Goal: Navigation & Orientation: Find specific page/section

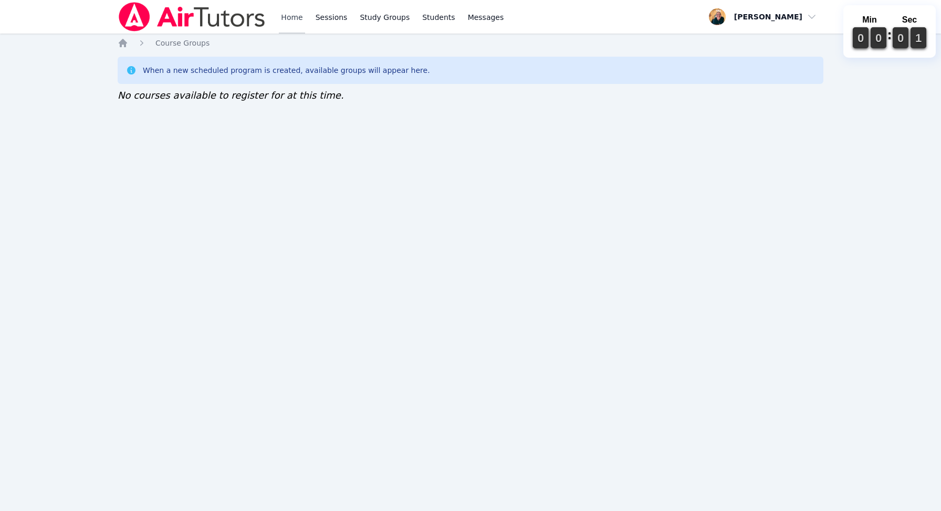
click at [293, 15] on link "Home" at bounding box center [292, 17] width 26 height 34
click at [294, 17] on link "Home" at bounding box center [292, 17] width 26 height 34
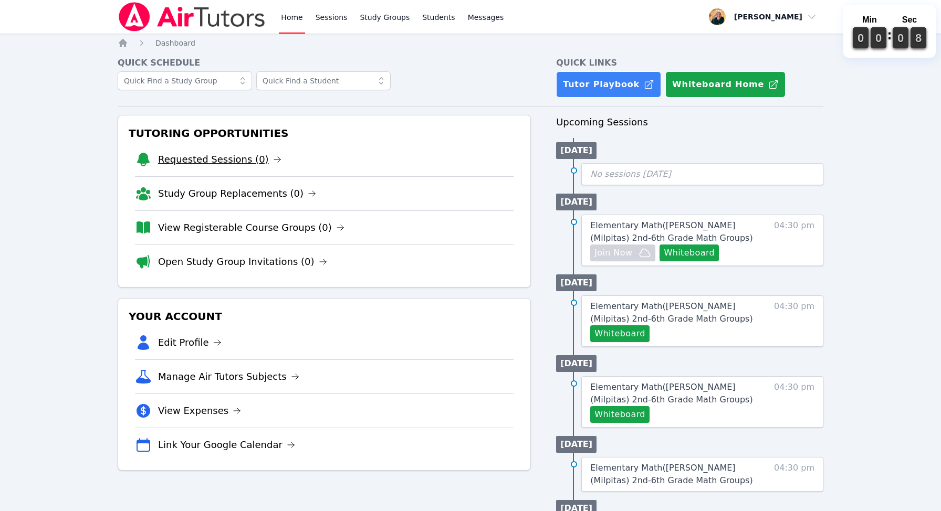
click at [227, 159] on link "Requested Sessions (0)" at bounding box center [219, 159] width 123 height 15
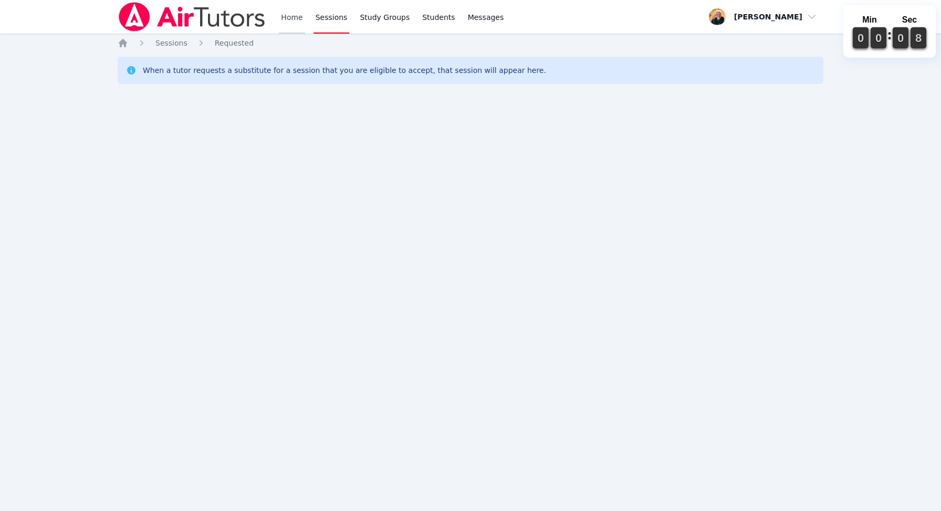
click at [290, 17] on link "Home" at bounding box center [292, 17] width 26 height 34
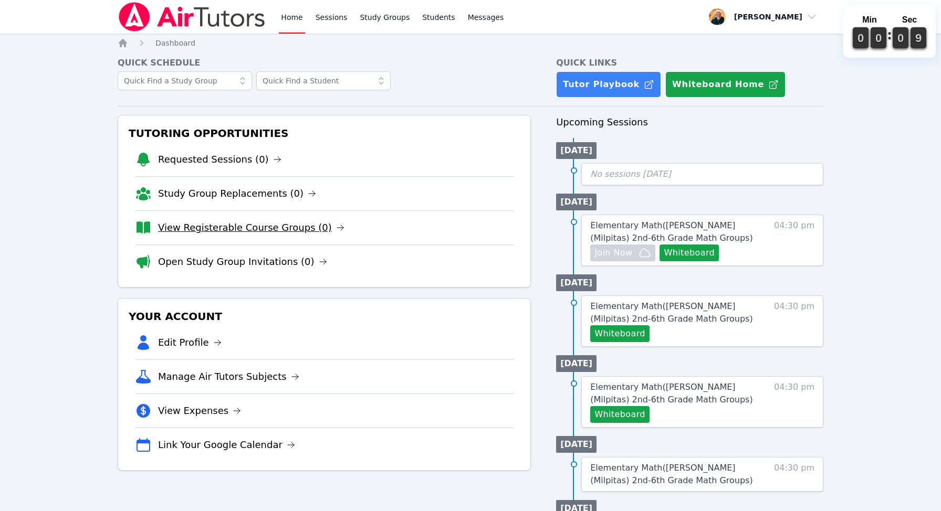
click at [211, 224] on link "View Registerable Course Groups (0)" at bounding box center [251, 227] width 186 height 15
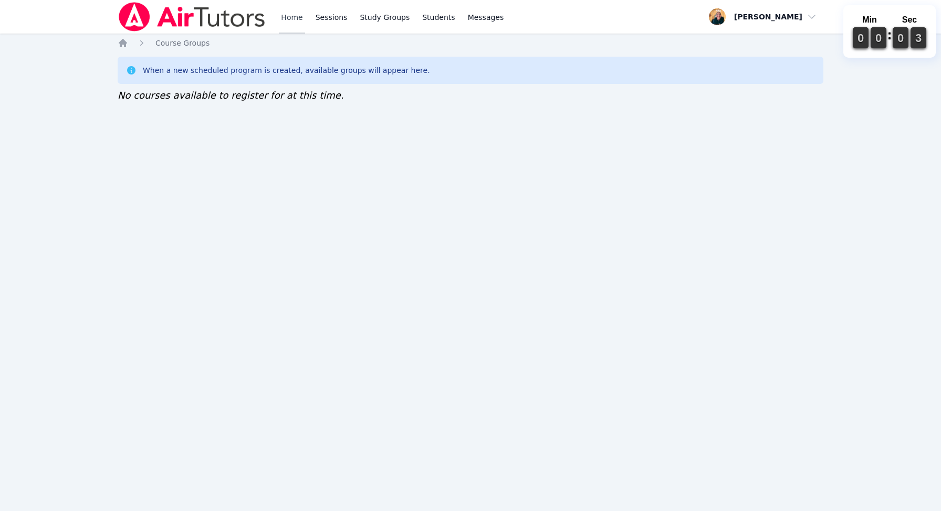
click at [289, 16] on link "Home" at bounding box center [292, 17] width 26 height 34
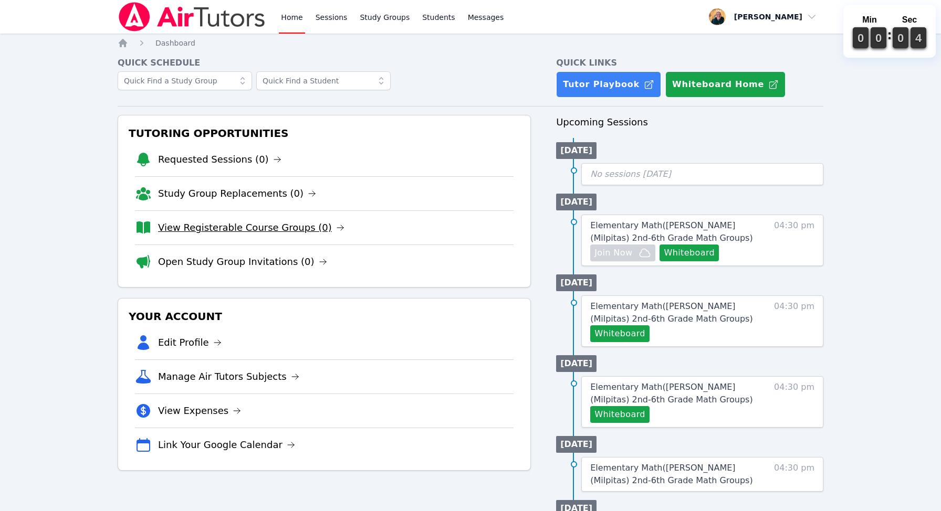
click at [234, 225] on link "View Registerable Course Groups (0)" at bounding box center [251, 227] width 186 height 15
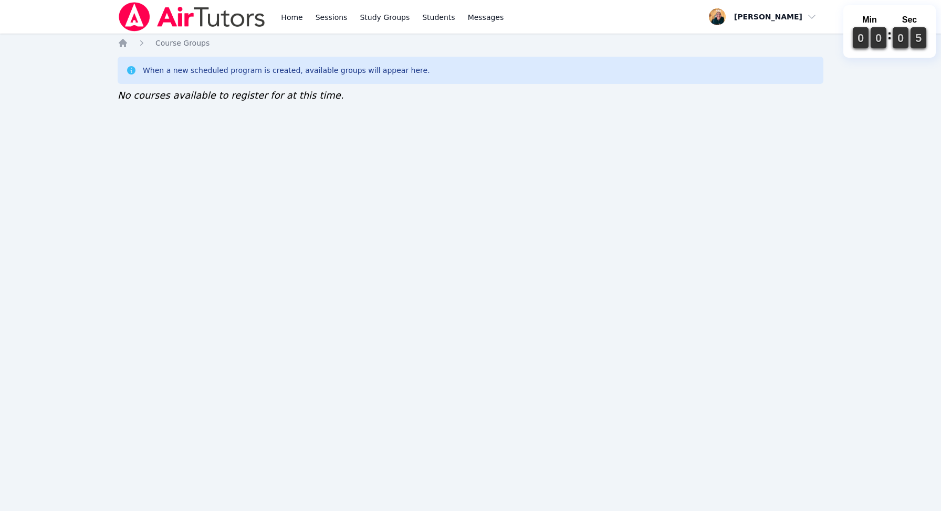
drag, startPoint x: 0, startPoint y: 0, endPoint x: 240, endPoint y: 225, distance: 329.1
click at [240, 225] on div "Home Sessions Study Groups Students Messages Open user menu Michele Miller Open…" at bounding box center [470, 255] width 941 height 511
click at [295, 15] on link "Home" at bounding box center [292, 17] width 26 height 34
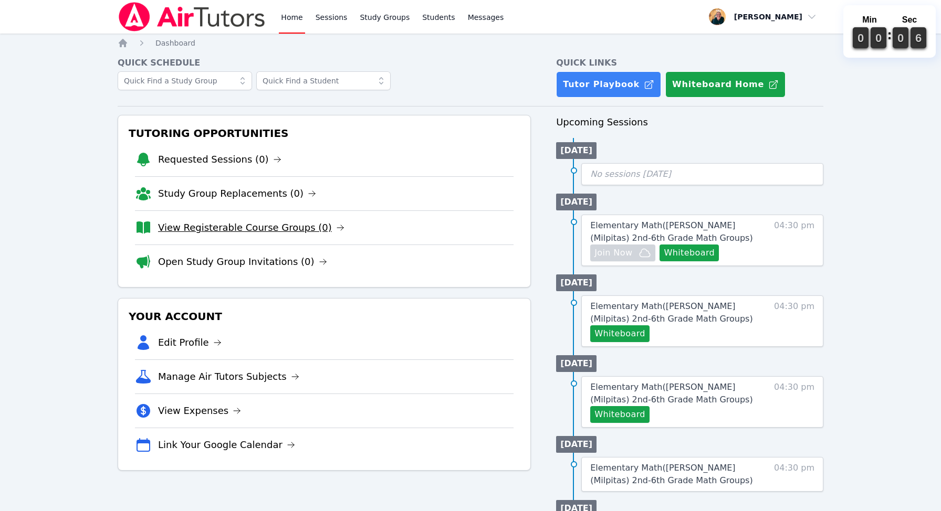
click at [214, 228] on link "View Registerable Course Groups (0)" at bounding box center [251, 227] width 186 height 15
